Goal: Task Accomplishment & Management: Manage account settings

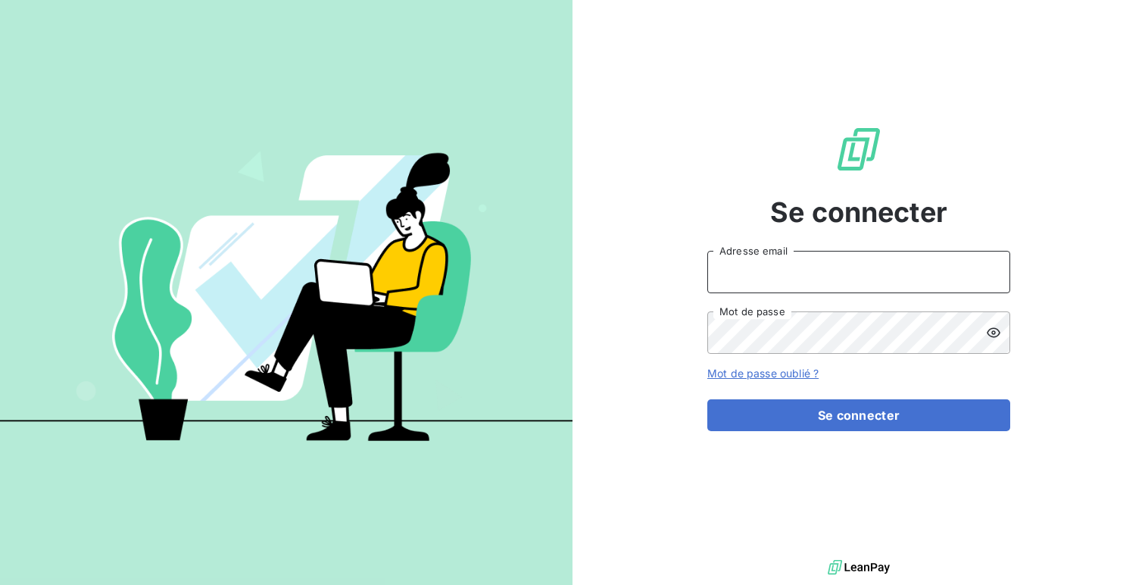
click at [773, 288] on input "Adresse email" at bounding box center [858, 272] width 303 height 42
type input "admin@equipproguadeloupe"
click at [707, 399] on button "Se connecter" at bounding box center [858, 415] width 303 height 32
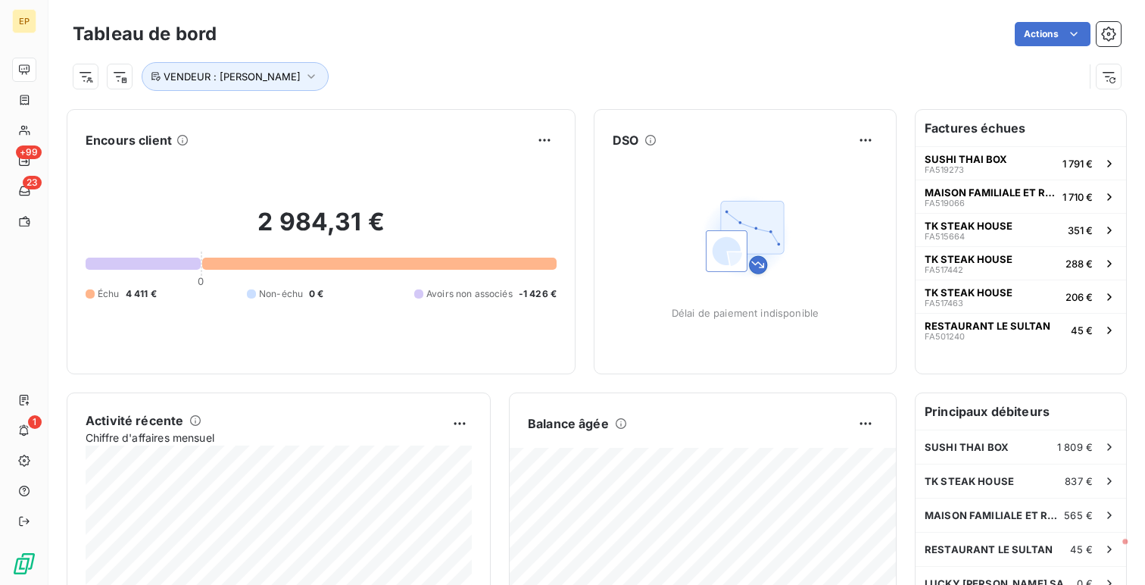
click at [245, 92] on div "Tableau de bord Actions VENDEUR : [PERSON_NAME]" at bounding box center [596, 50] width 1097 height 100
click at [243, 89] on button "VENDEUR : [PERSON_NAME]" at bounding box center [235, 76] width 187 height 29
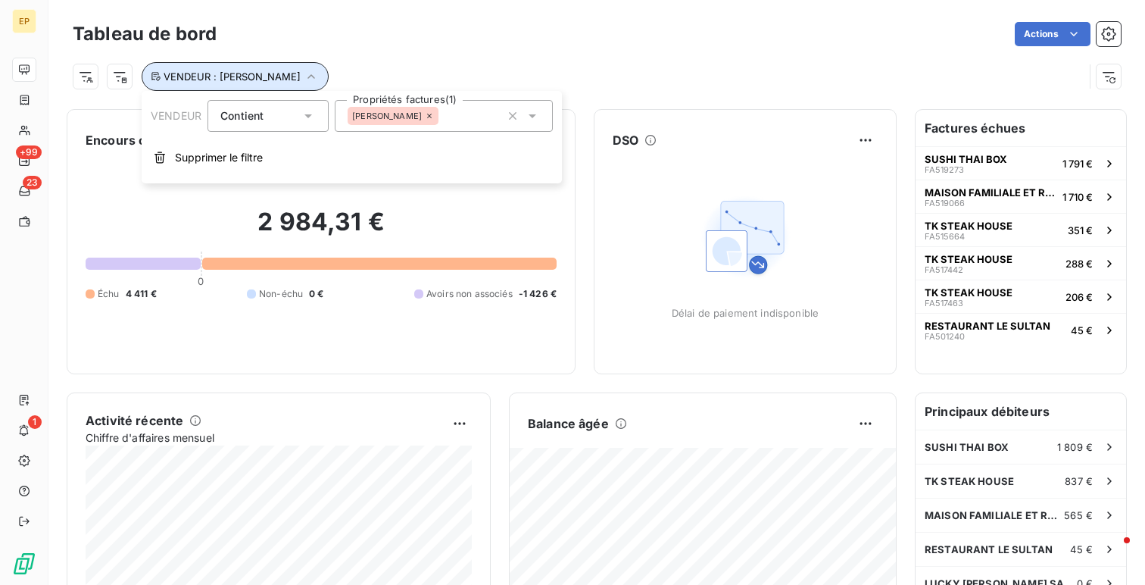
click at [243, 89] on button "VENDEUR : [PERSON_NAME]" at bounding box center [235, 76] width 187 height 29
click at [216, 67] on button "VENDEUR : [PERSON_NAME]" at bounding box center [235, 76] width 187 height 29
click at [425, 111] on icon at bounding box center [429, 115] width 9 height 9
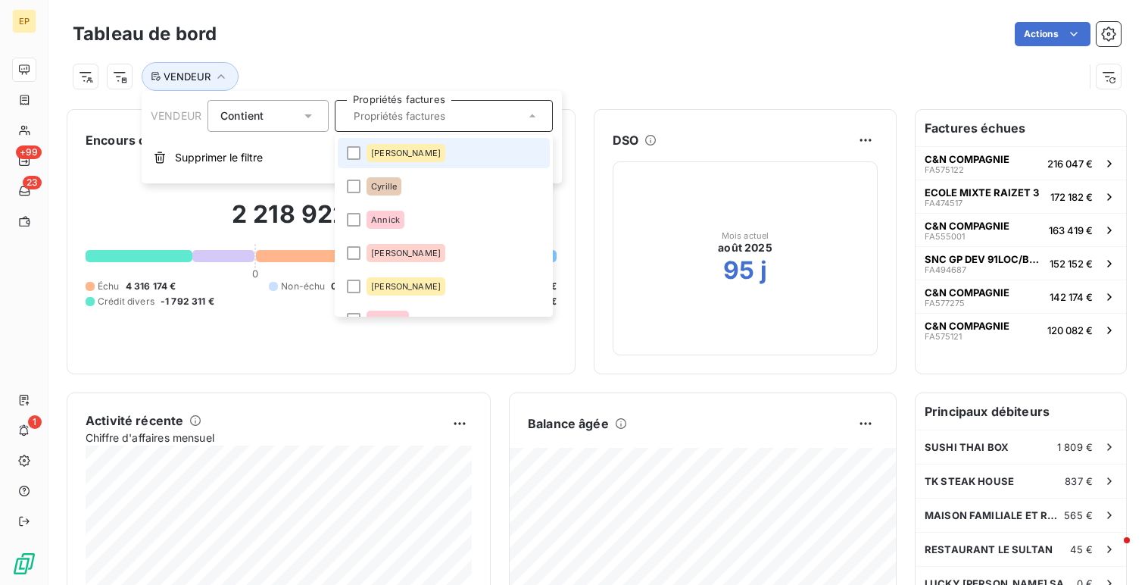
click at [340, 50] on div "VENDEUR" at bounding box center [597, 70] width 1048 height 41
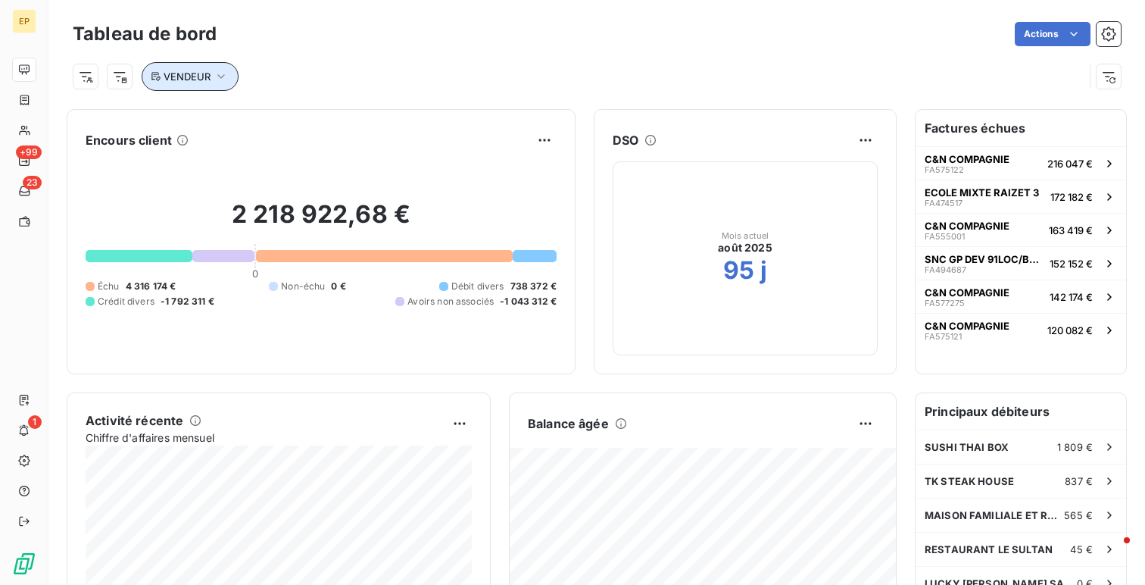
click at [189, 67] on button "VENDEUR" at bounding box center [190, 76] width 97 height 29
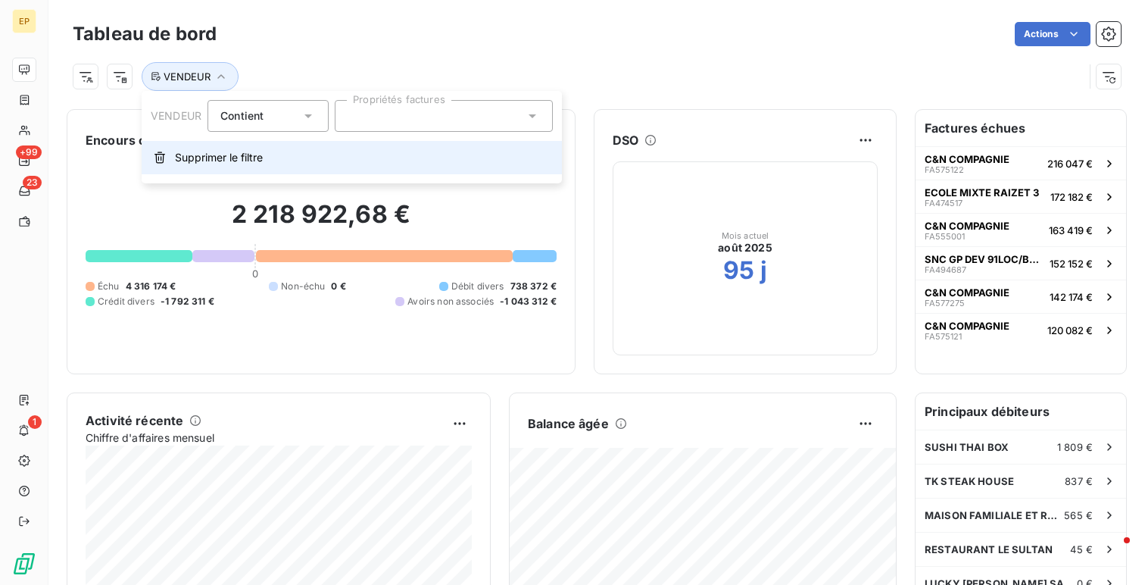
click at [293, 167] on button "Supprimer le filtre" at bounding box center [352, 157] width 420 height 33
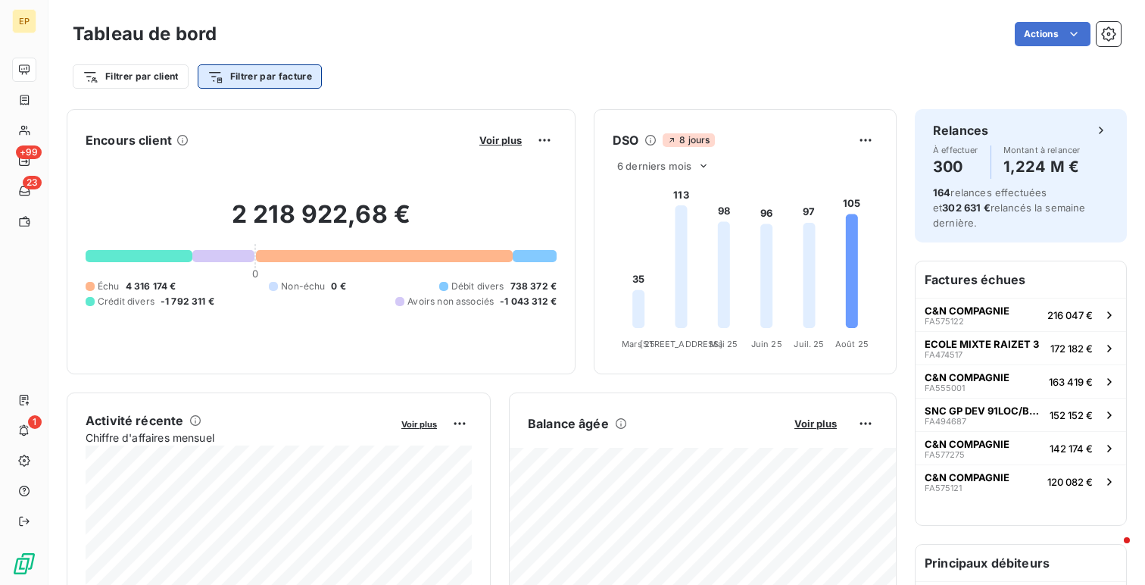
click at [264, 77] on html "EP +99 23 1 Tableau de bord Actions Filtrer par client Filtrer par facture Enco…" at bounding box center [572, 292] width 1145 height 585
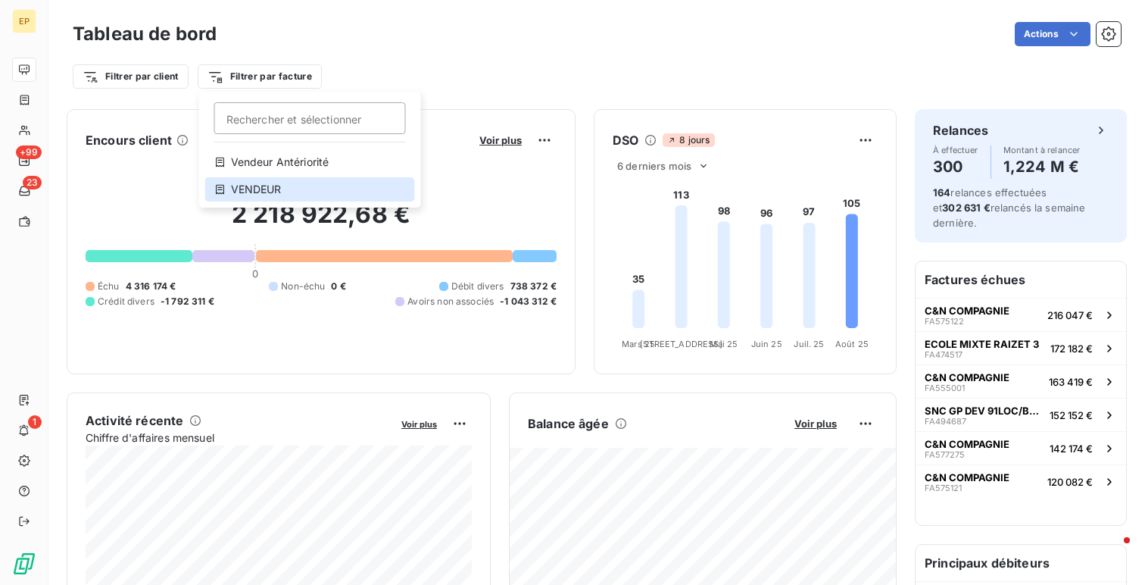
click at [287, 191] on div "VENDEUR" at bounding box center [310, 189] width 210 height 24
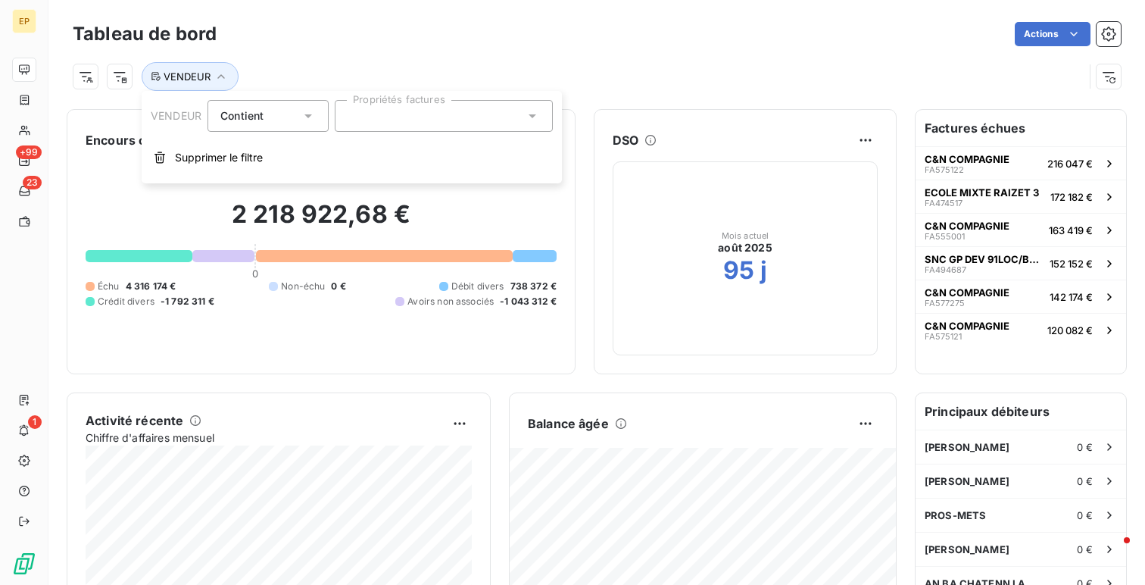
click at [436, 120] on div at bounding box center [444, 116] width 218 height 32
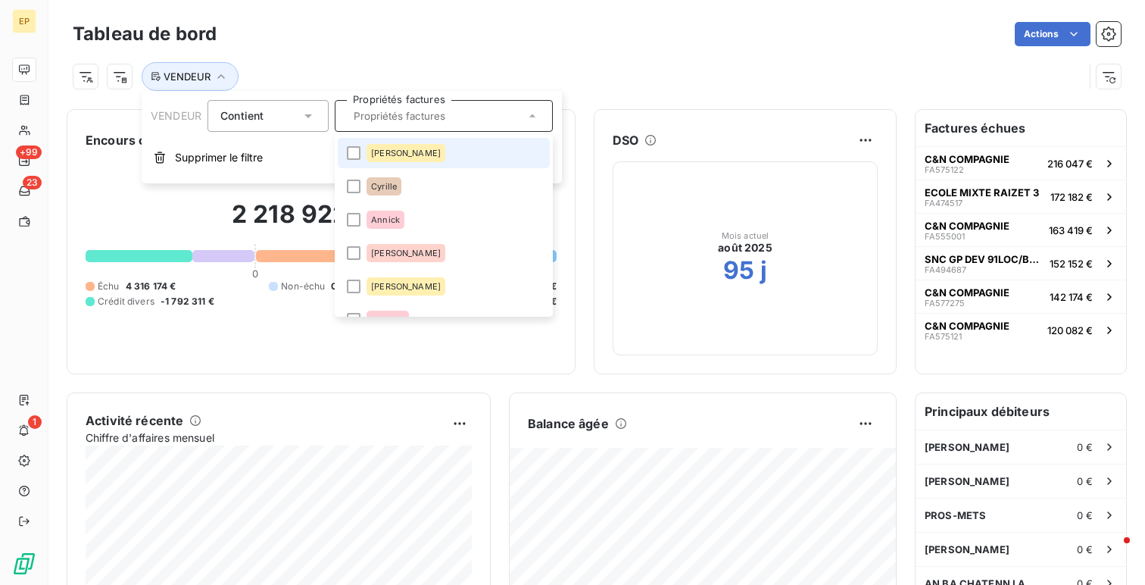
click at [441, 158] on li "[PERSON_NAME]" at bounding box center [444, 153] width 212 height 30
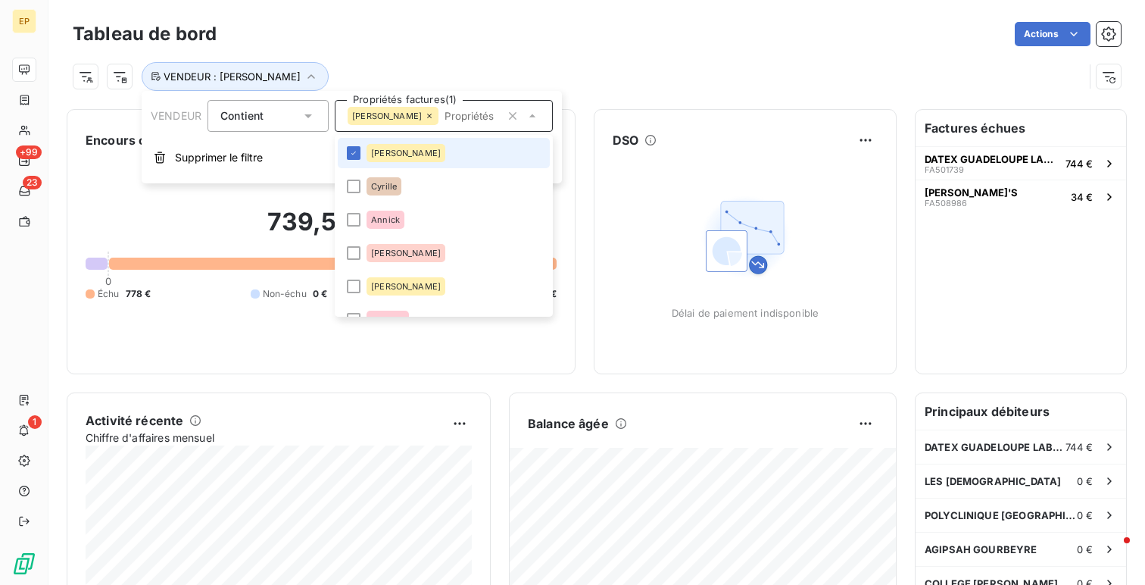
click at [441, 158] on li "[PERSON_NAME]" at bounding box center [444, 153] width 212 height 30
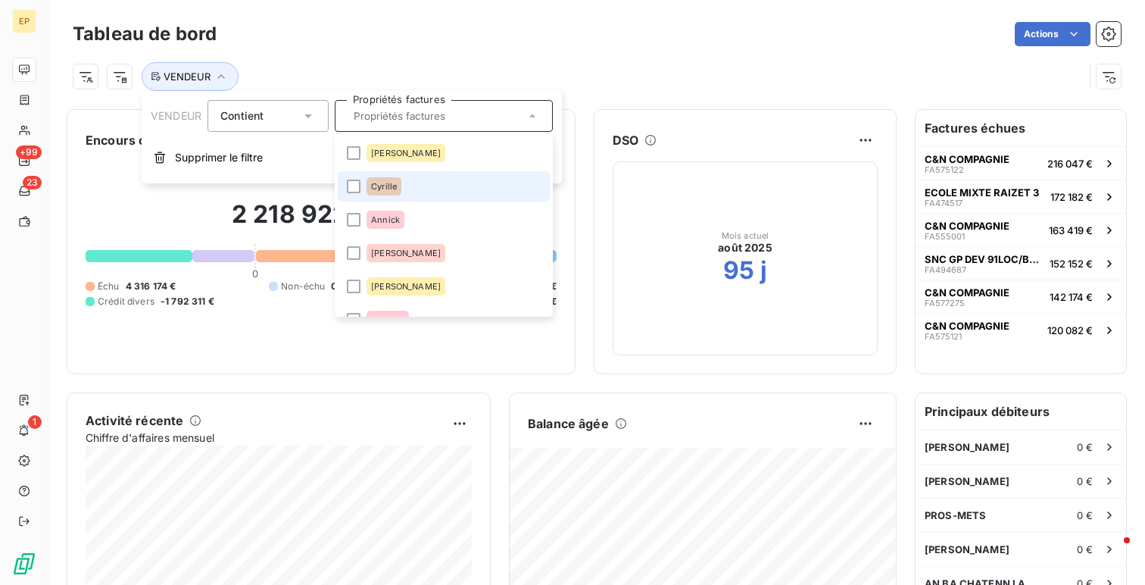
click at [440, 180] on li "Cyrille" at bounding box center [444, 186] width 212 height 30
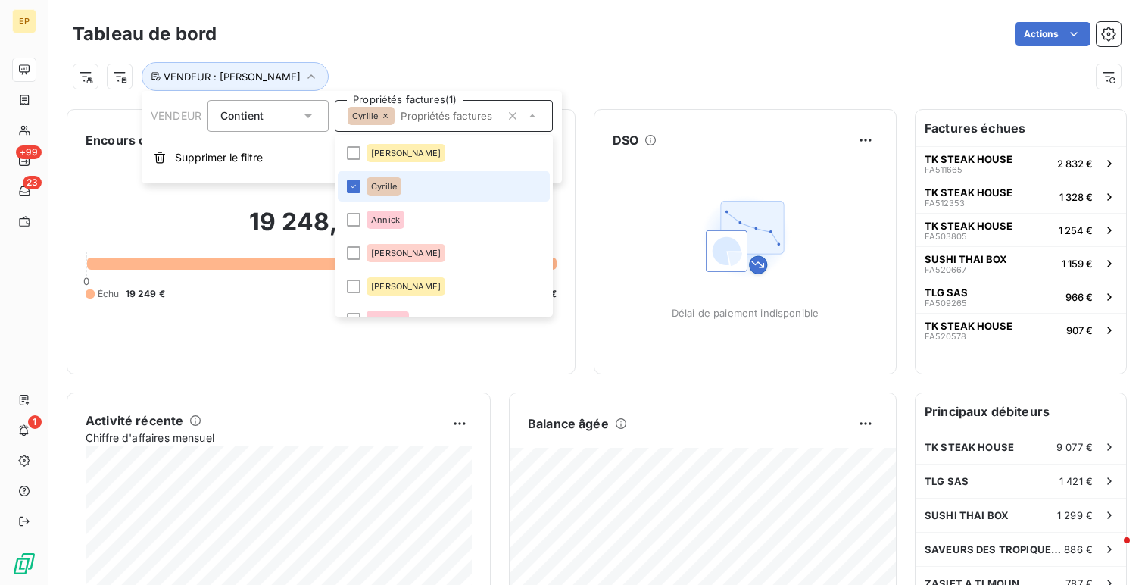
click at [440, 180] on li "Cyrille" at bounding box center [444, 186] width 212 height 30
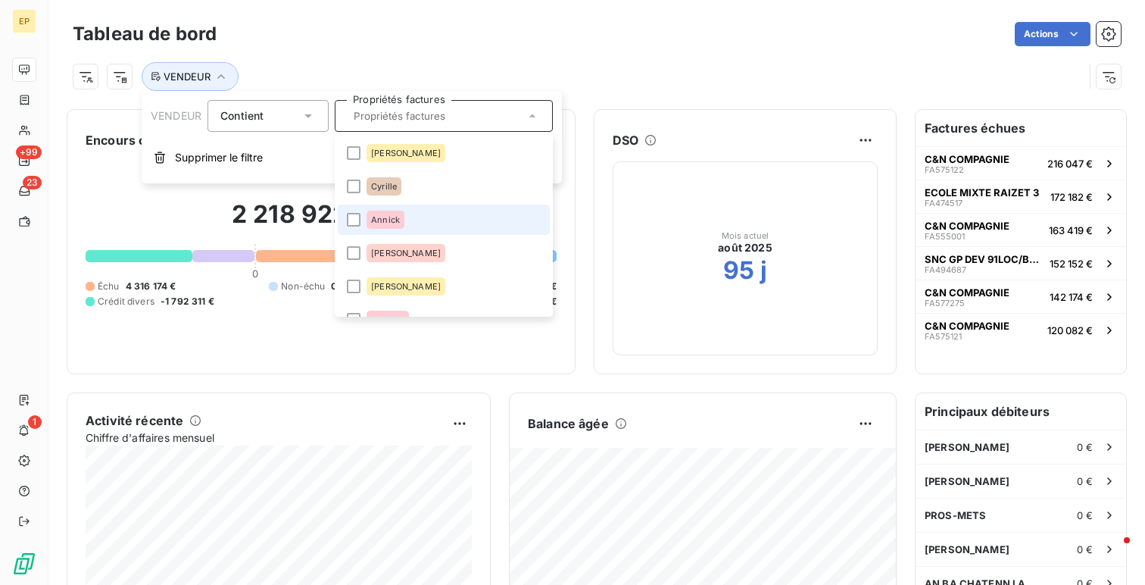
click at [442, 216] on li "Annick" at bounding box center [444, 220] width 212 height 30
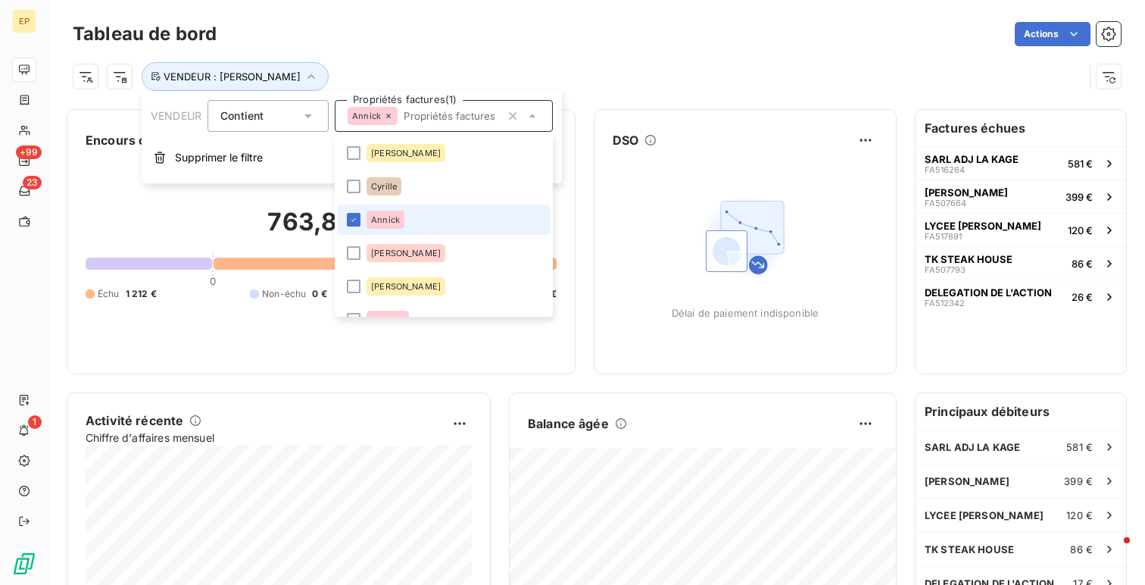
click at [442, 216] on li "Annick" at bounding box center [444, 220] width 212 height 30
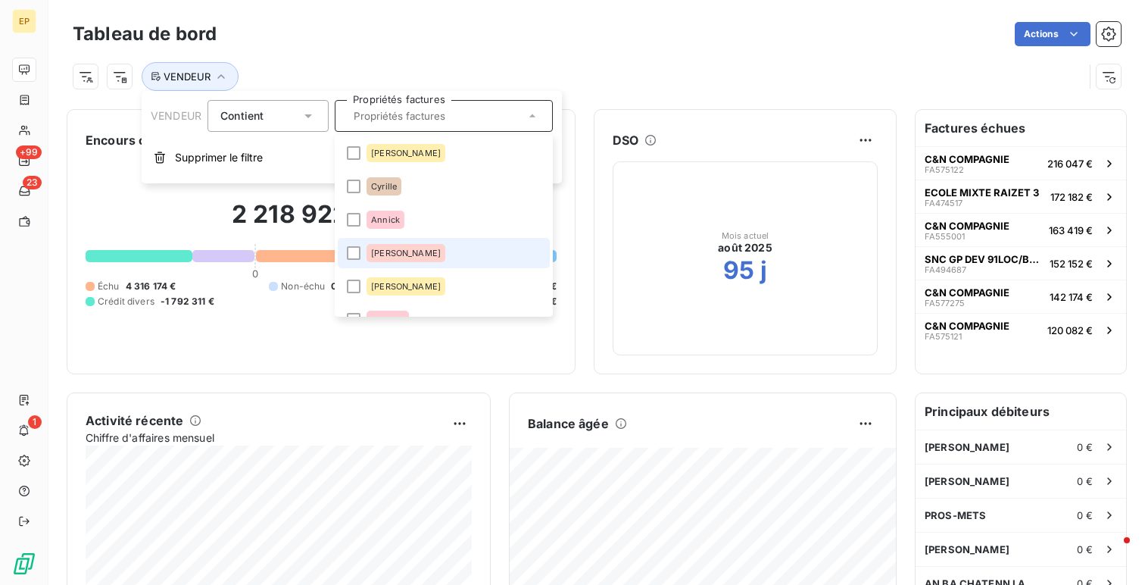
click at [450, 257] on li "[PERSON_NAME]" at bounding box center [444, 253] width 212 height 30
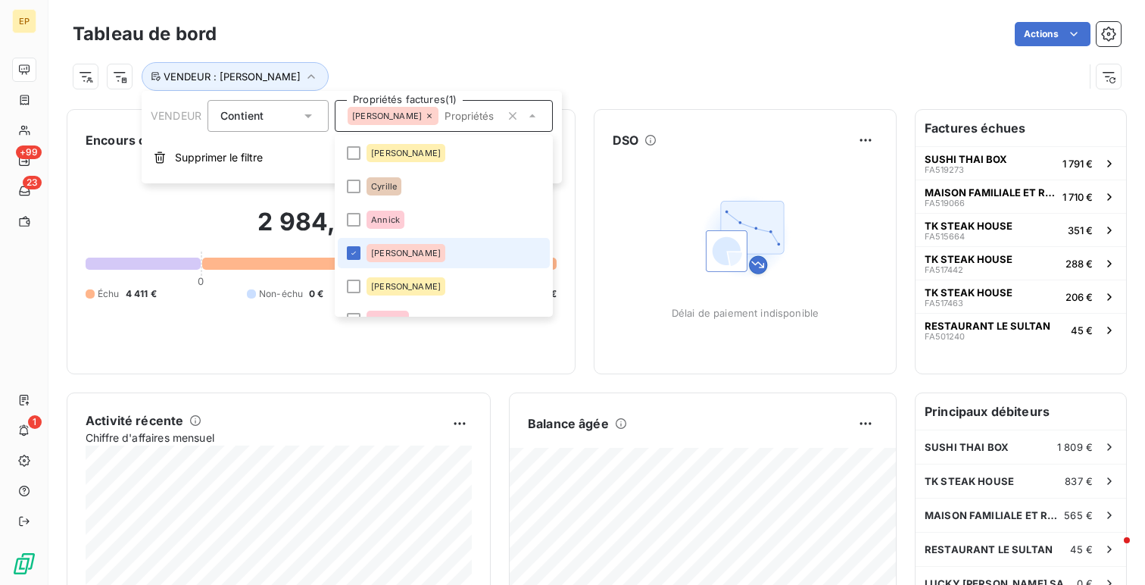
click at [458, 261] on li "[PERSON_NAME]" at bounding box center [444, 253] width 212 height 30
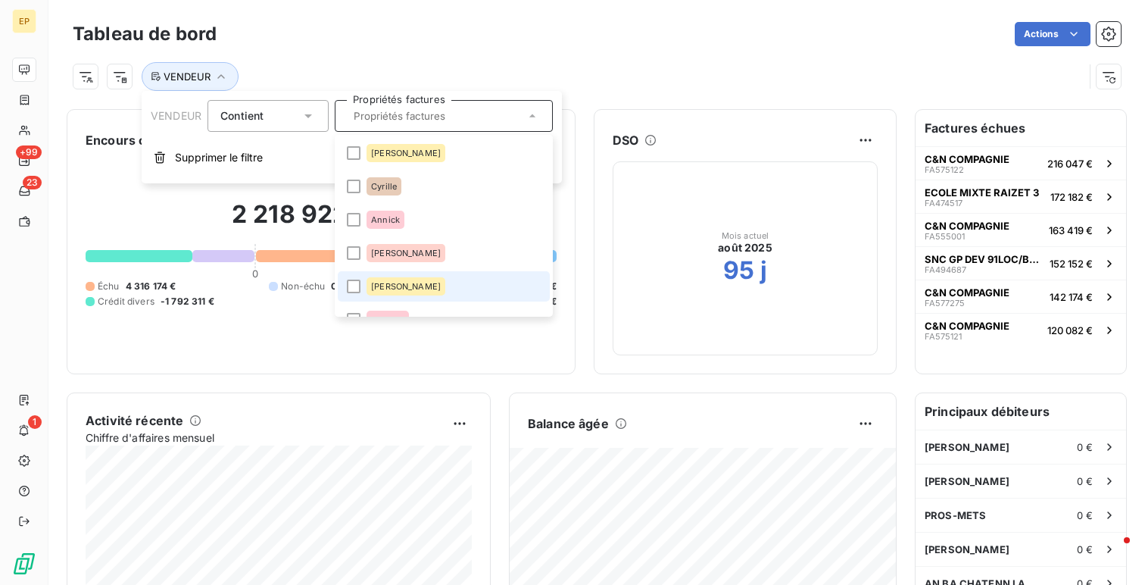
click at [460, 285] on li "[PERSON_NAME]" at bounding box center [444, 286] width 212 height 30
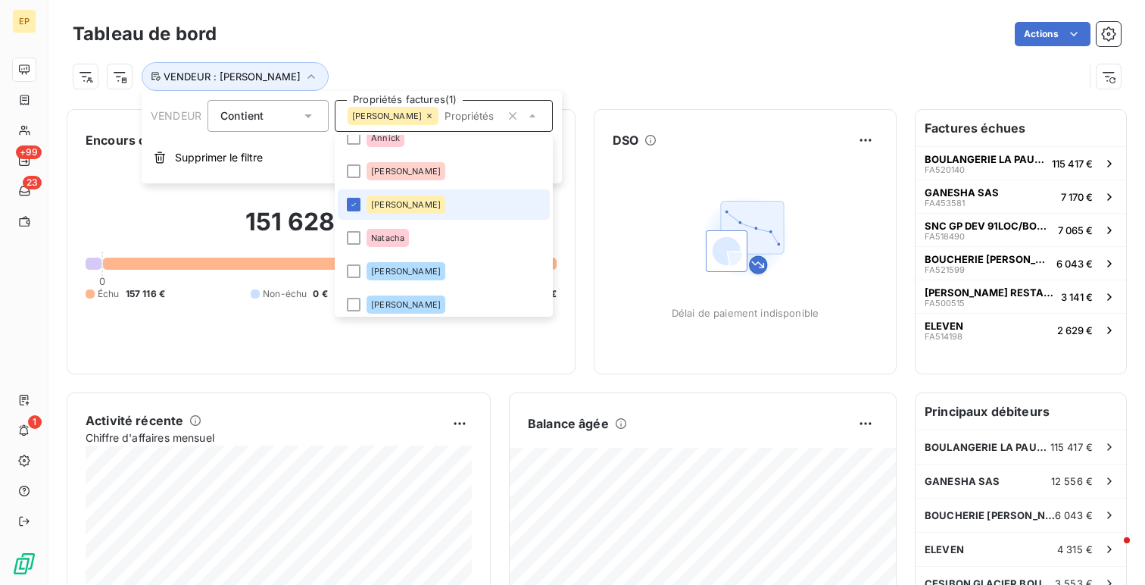
scroll to position [91, 0]
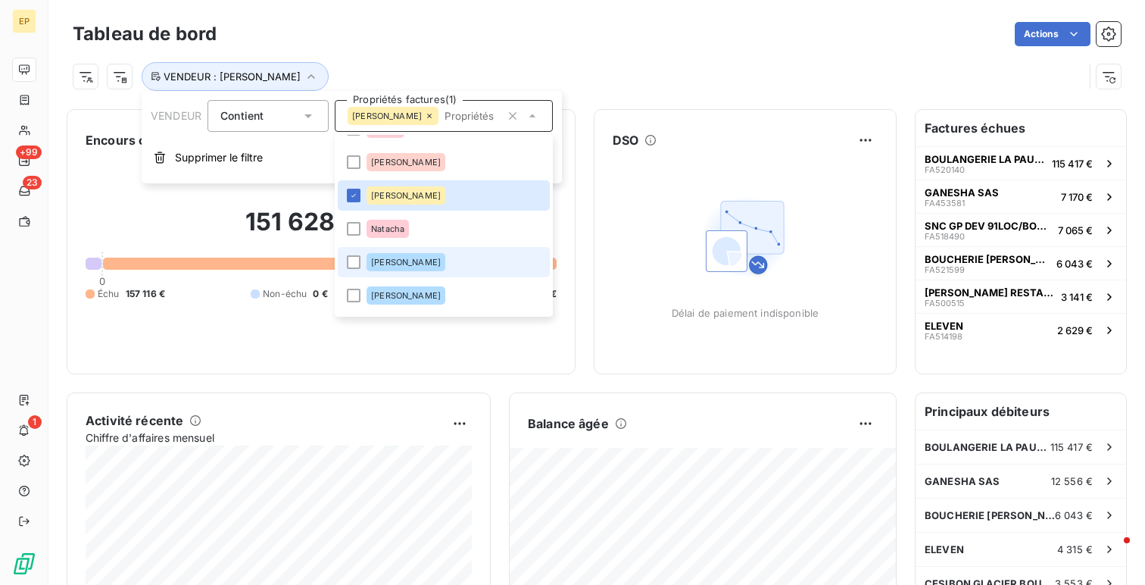
click at [466, 274] on li "[PERSON_NAME]" at bounding box center [444, 262] width 212 height 30
click at [469, 264] on li "[PERSON_NAME]" at bounding box center [444, 262] width 212 height 30
click at [455, 68] on div "VENDEUR : [PERSON_NAME]" at bounding box center [578, 76] width 1011 height 29
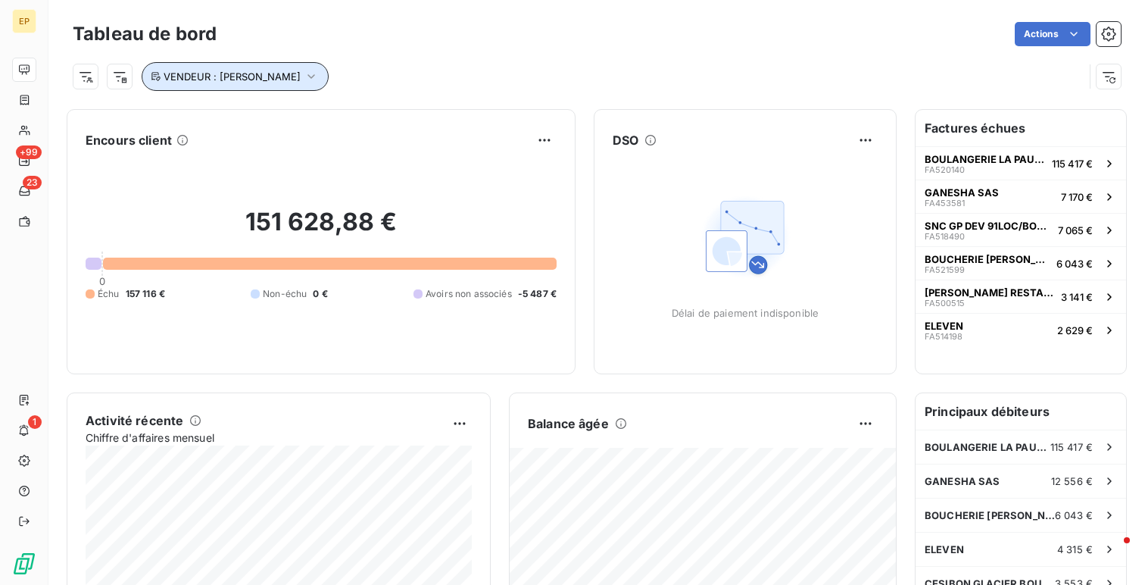
click at [258, 76] on span "VENDEUR : [PERSON_NAME]" at bounding box center [232, 76] width 137 height 12
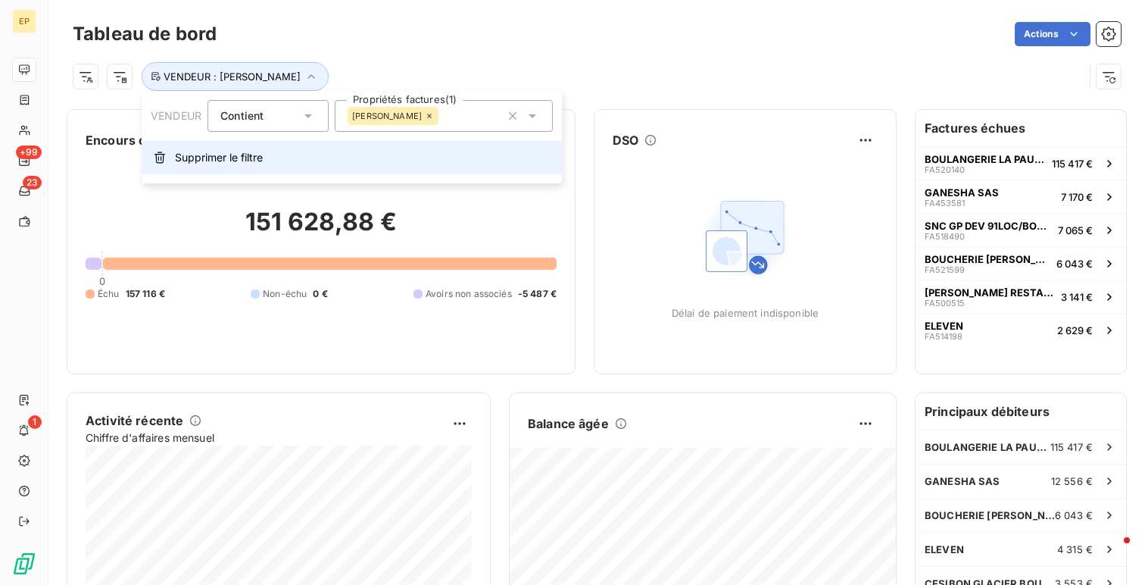
click at [285, 170] on button "Supprimer le filtre" at bounding box center [352, 157] width 420 height 33
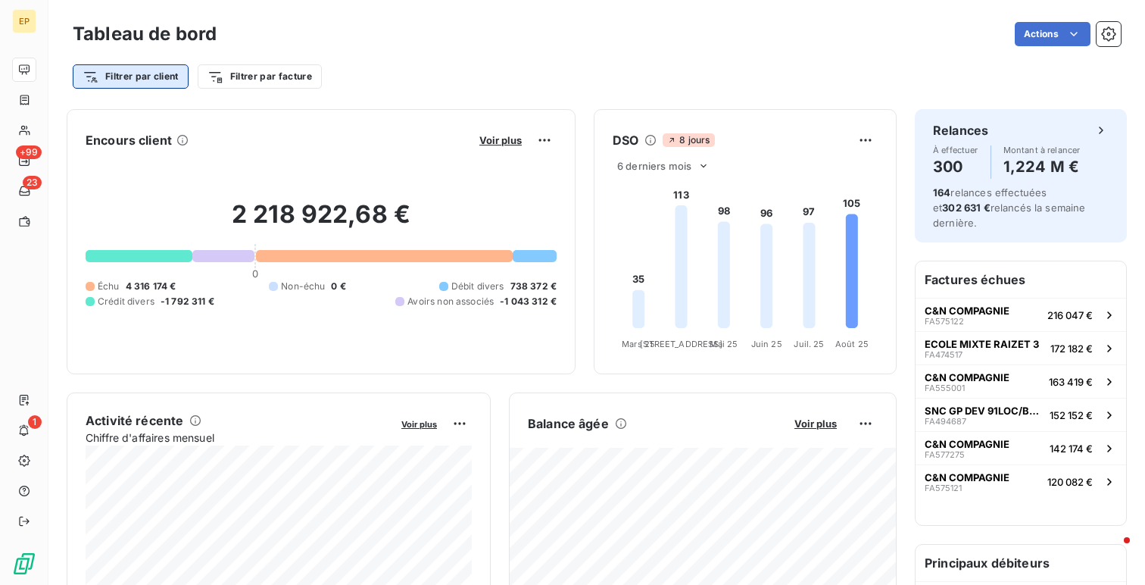
click at [136, 72] on html "EP +99 23 1 Tableau de bord Actions Filtrer par client Filtrer par facture Enco…" at bounding box center [572, 292] width 1145 height 585
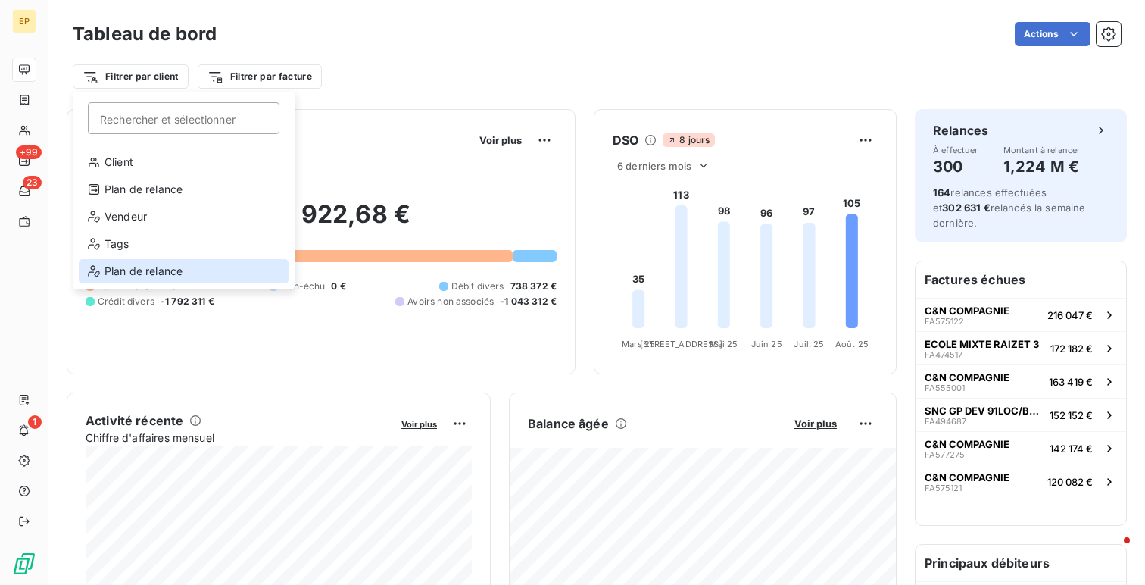
click at [162, 280] on div "Plan de relance" at bounding box center [184, 271] width 210 height 24
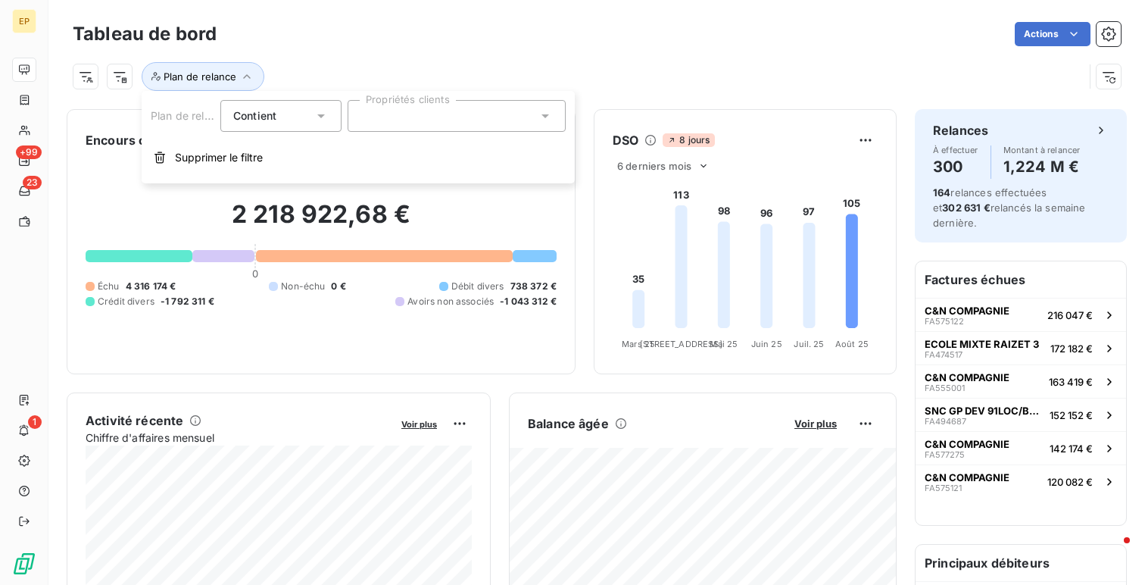
click at [381, 121] on div at bounding box center [457, 116] width 218 height 32
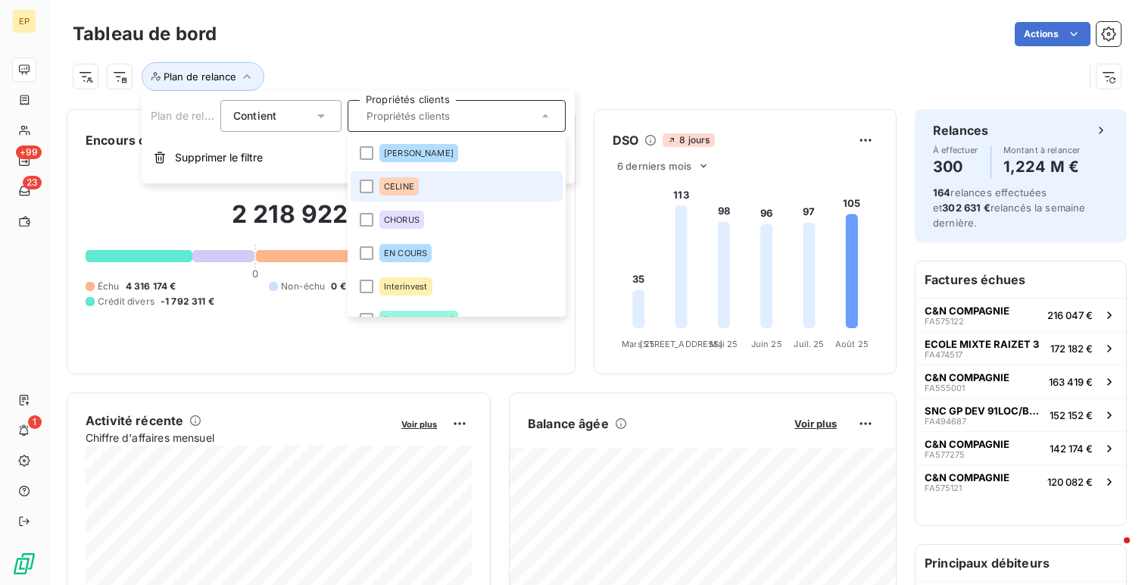
click at [389, 183] on span "CELINE" at bounding box center [399, 186] width 30 height 9
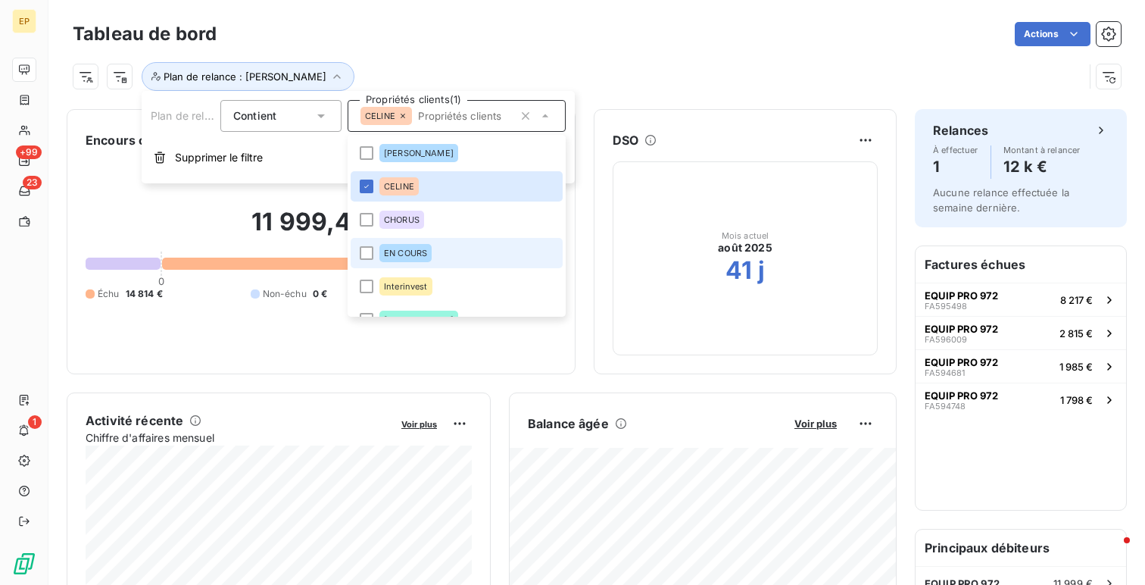
click at [394, 244] on div "EN COURS" at bounding box center [405, 253] width 52 height 18
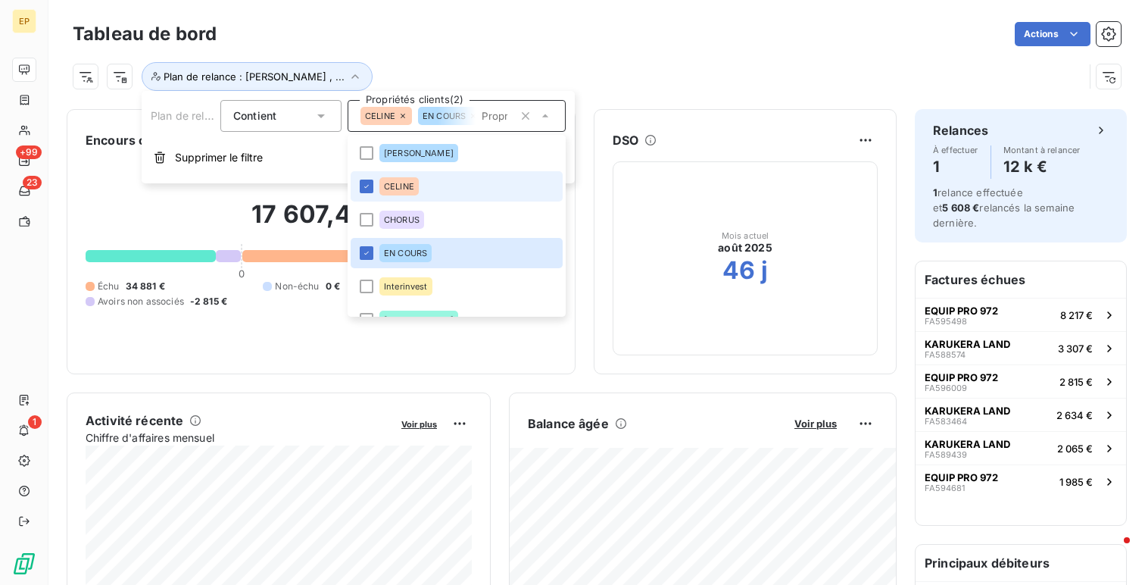
click at [404, 184] on span "CELINE" at bounding box center [399, 186] width 30 height 9
